Goal: Information Seeking & Learning: Learn about a topic

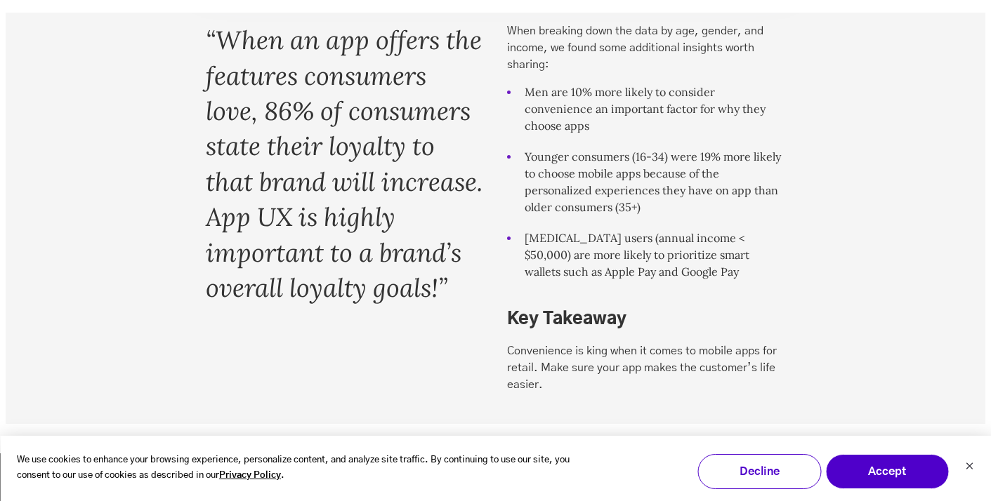
scroll to position [3661, 0]
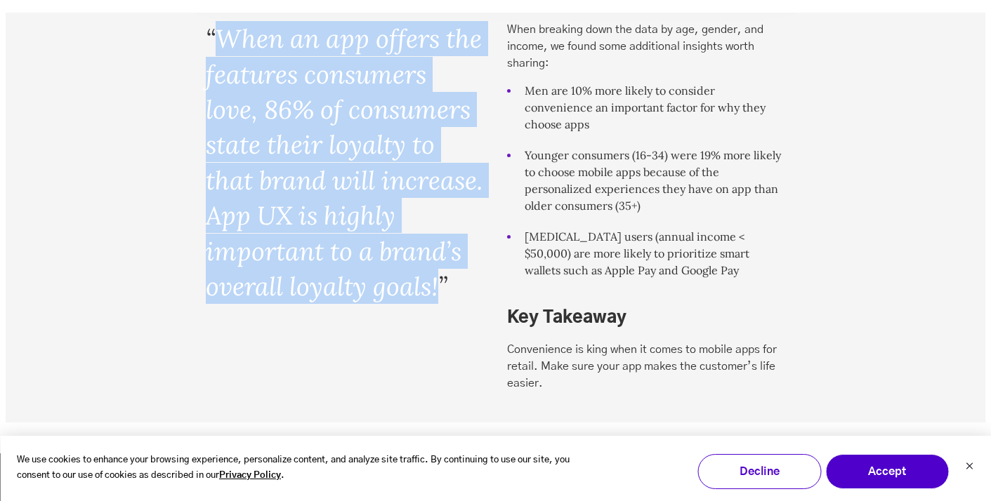
drag, startPoint x: 223, startPoint y: 72, endPoint x: 271, endPoint y: 349, distance: 280.8
click at [271, 304] on blockquote "“When an app offers the features consumers love, 86% of consumers state their l…" at bounding box center [345, 162] width 278 height 283
copy blockquote "When an app offers the features consumers love, 86% of consumers state their lo…"
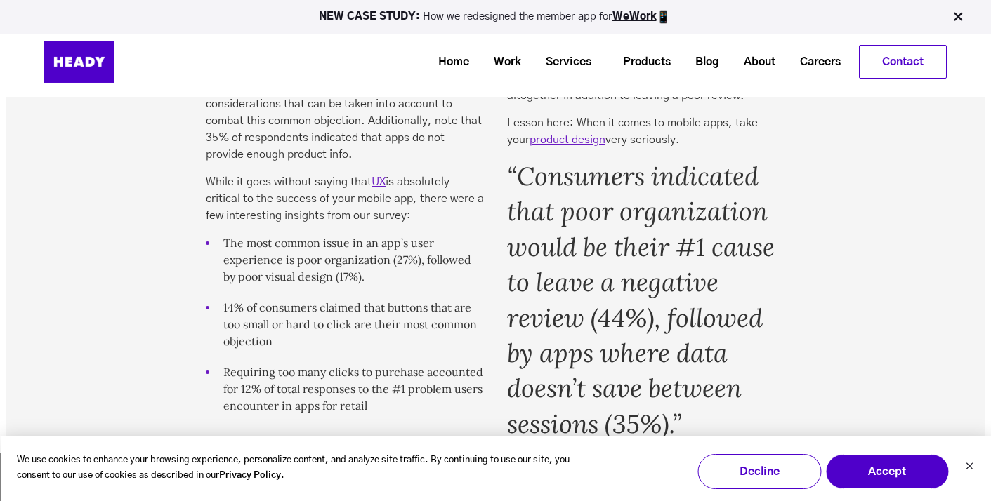
scroll to position [4785, 0]
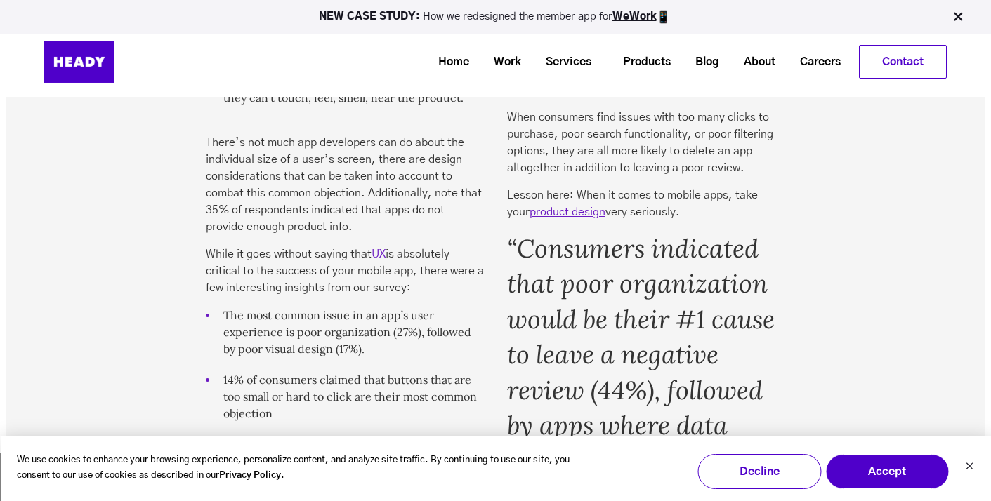
click at [379, 260] on link "UX" at bounding box center [379, 254] width 14 height 11
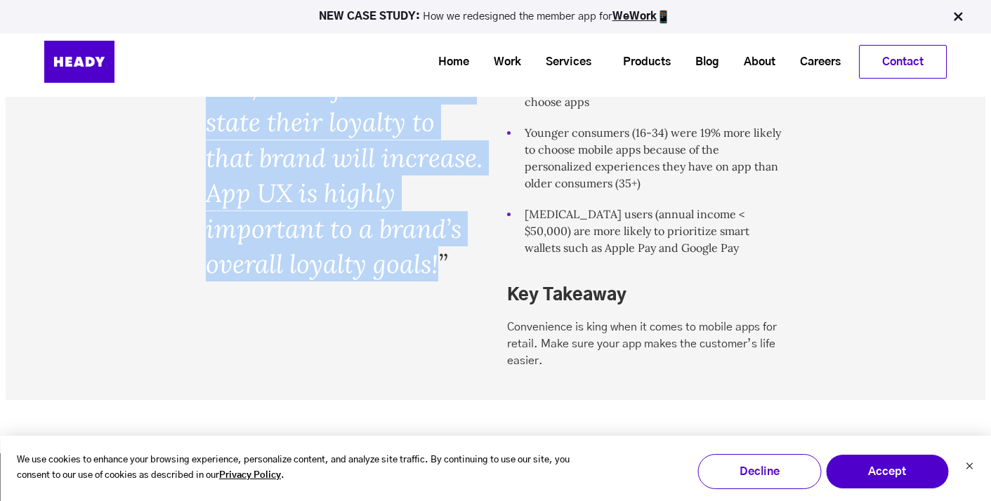
scroll to position [3683, 0]
click at [361, 218] on blockquote "“When an app offers the features consumers love, 86% of consumers state their l…" at bounding box center [345, 140] width 278 height 283
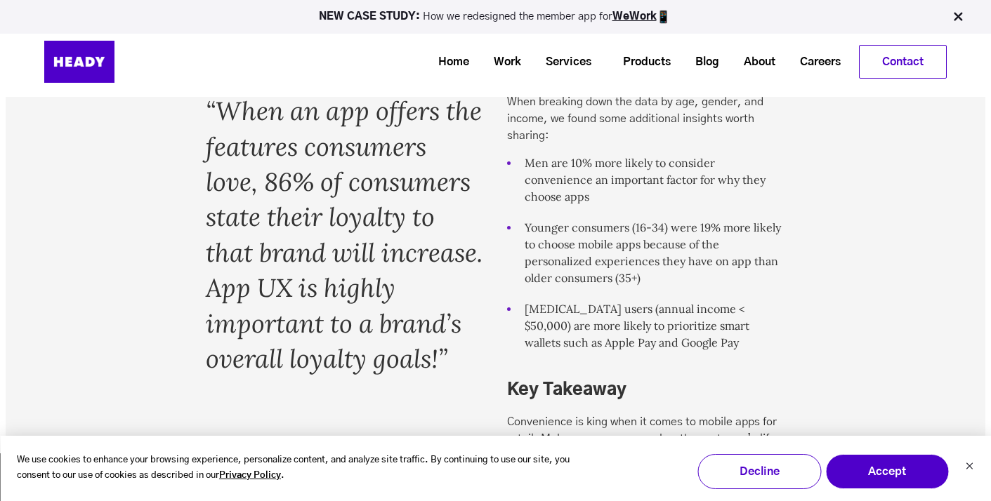
scroll to position [3582, 0]
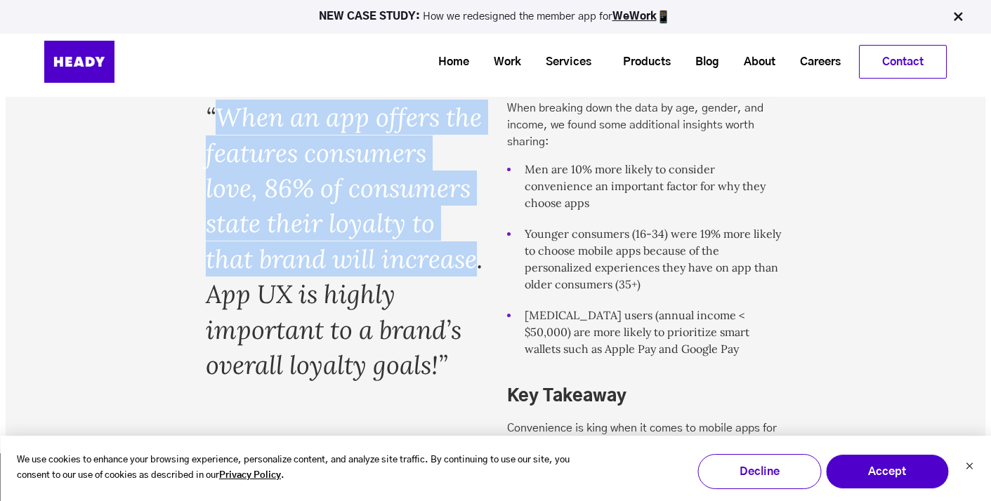
drag, startPoint x: 221, startPoint y: 152, endPoint x: 303, endPoint y: 329, distance: 195.8
click at [303, 329] on blockquote "“When an app offers the features consumers love, 86% of consumers state their l…" at bounding box center [345, 241] width 278 height 283
copy blockquote "When an app offers the features consumers love, 86% of consumers state their lo…"
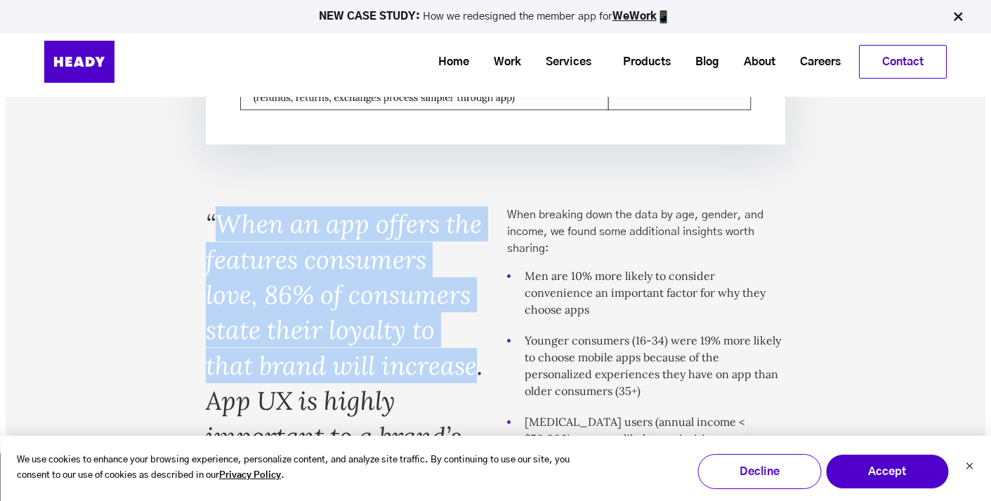
scroll to position [3455, 0]
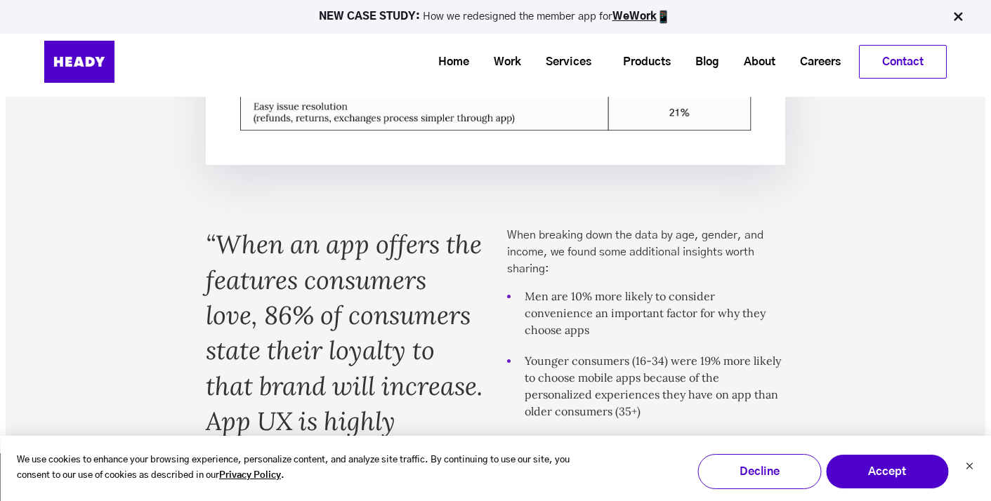
click at [427, 299] on blockquote "“When an app offers the features consumers love, 86% of consumers state their l…" at bounding box center [345, 368] width 278 height 283
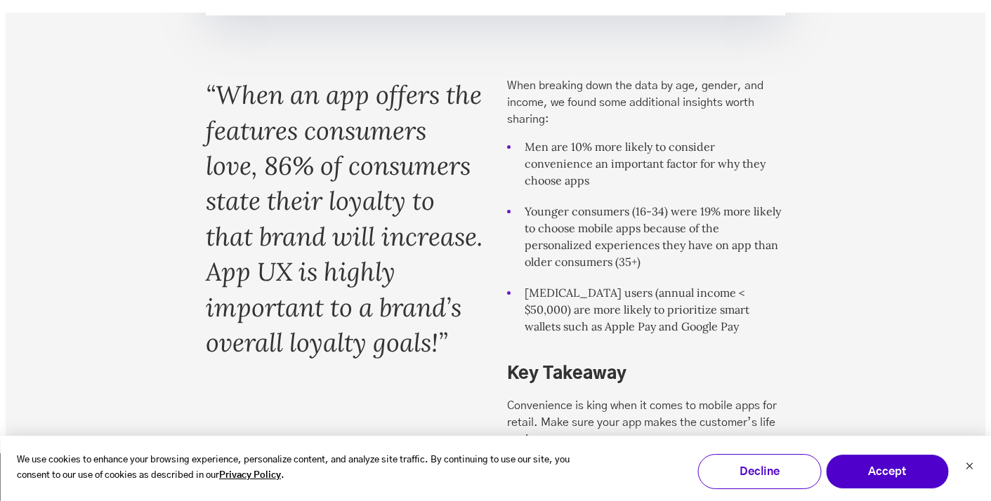
scroll to position [3607, 0]
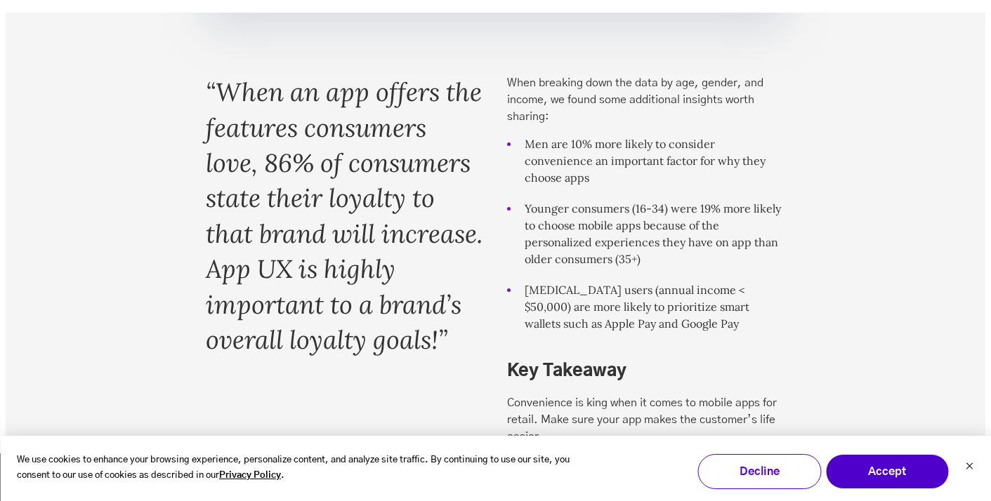
click at [251, 152] on blockquote "“When an app offers the features consumers love, 86% of consumers state their l…" at bounding box center [345, 215] width 278 height 283
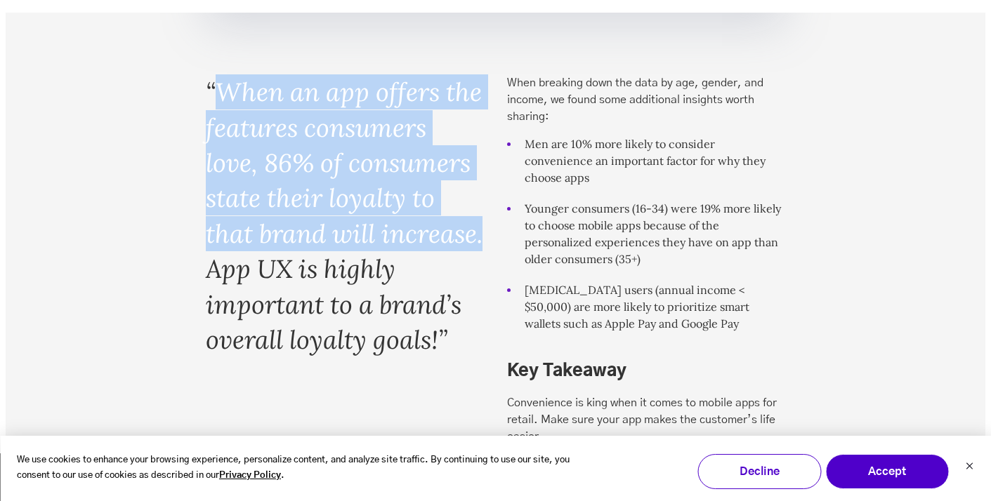
drag, startPoint x: 221, startPoint y: 124, endPoint x: 306, endPoint y: 298, distance: 193.5
click at [306, 298] on blockquote "“When an app offers the features consumers love, 86% of consumers state their l…" at bounding box center [345, 215] width 278 height 283
copy blockquote "When an app offers the features consumers love, 86% of consumers state their lo…"
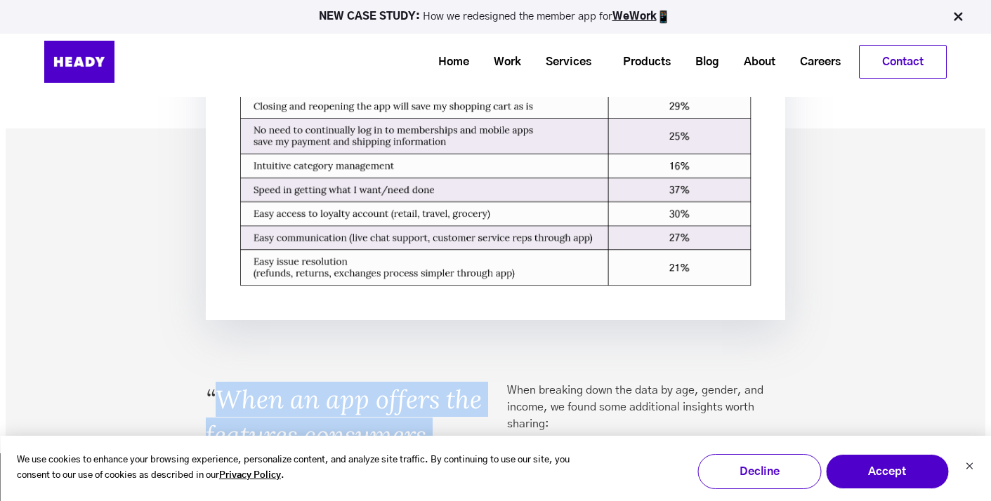
scroll to position [3204, 0]
